Goal: Find specific page/section: Find specific page/section

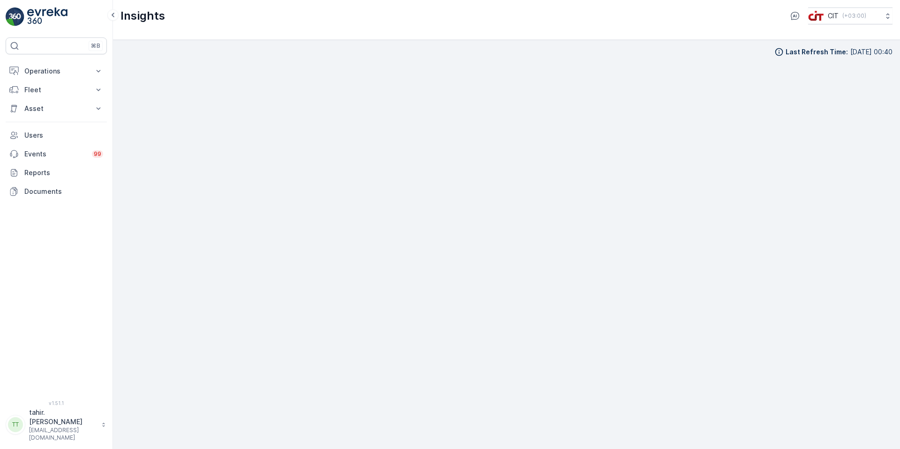
scroll to position [9, 0]
click at [50, 68] on p "Operations" at bounding box center [56, 71] width 64 height 9
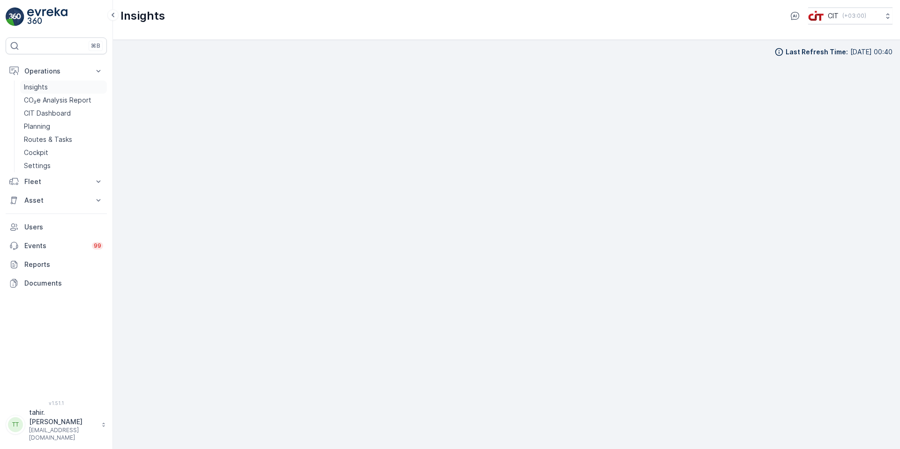
click at [42, 85] on p "Insights" at bounding box center [36, 86] width 24 height 9
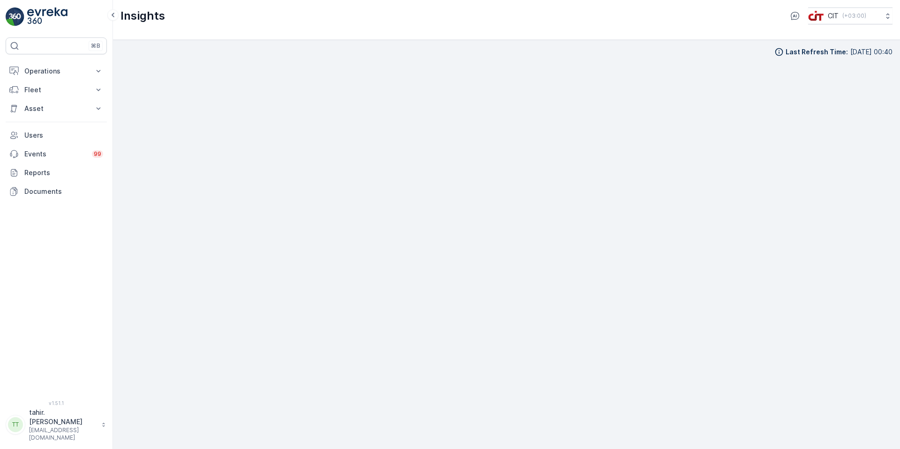
scroll to position [9, 0]
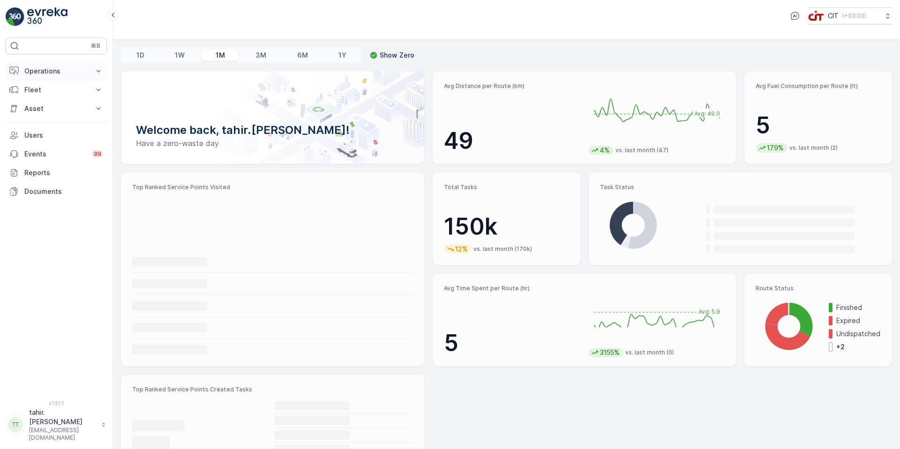
click at [46, 69] on p "Operations" at bounding box center [56, 71] width 64 height 9
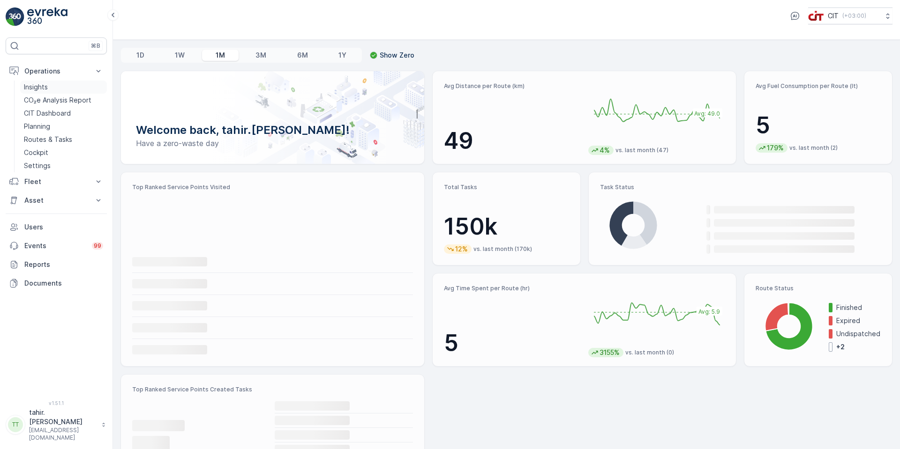
click at [44, 83] on p "Insights" at bounding box center [36, 86] width 24 height 9
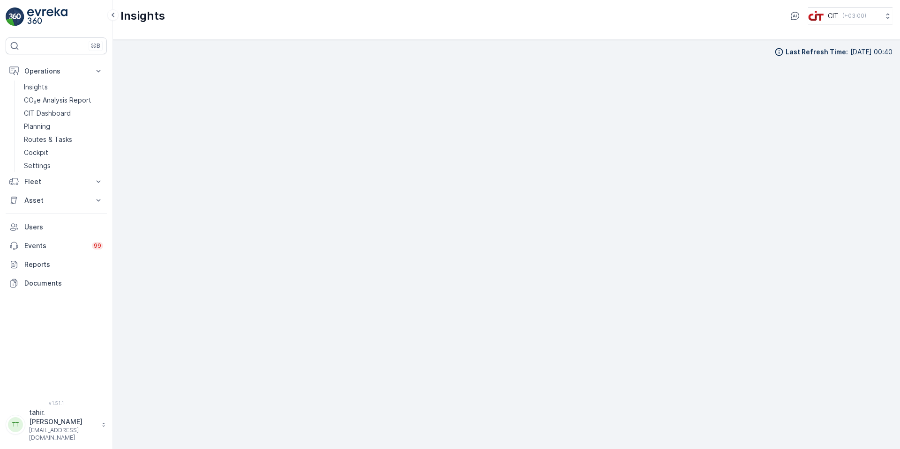
scroll to position [9, 0]
click at [627, 43] on div "Last Refresh Time : [DATE] 00:40" at bounding box center [506, 42] width 772 height 9
